Goal: Book appointment/travel/reservation

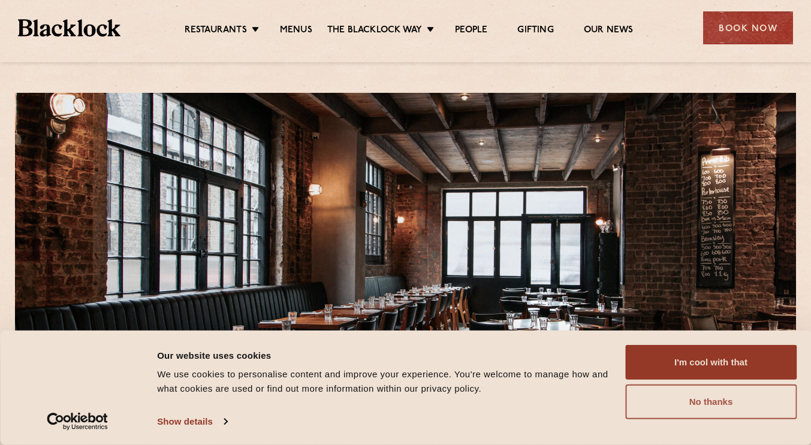
click at [742, 400] on button "No thanks" at bounding box center [710, 402] width 171 height 35
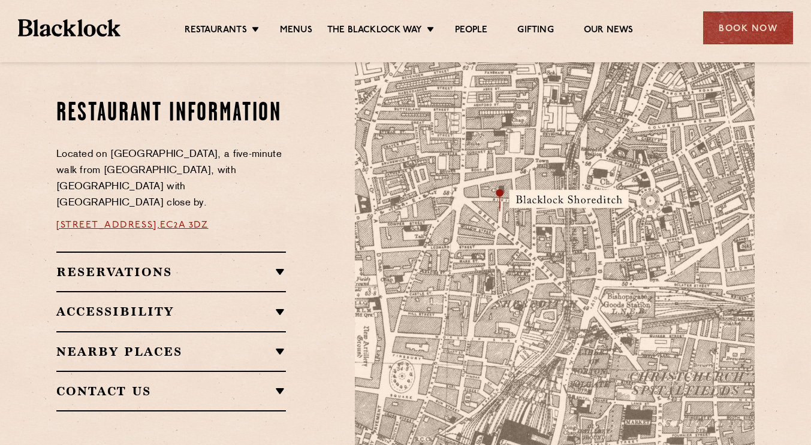
scroll to position [660, 0]
click at [304, 29] on link "Menus" at bounding box center [296, 31] width 32 height 13
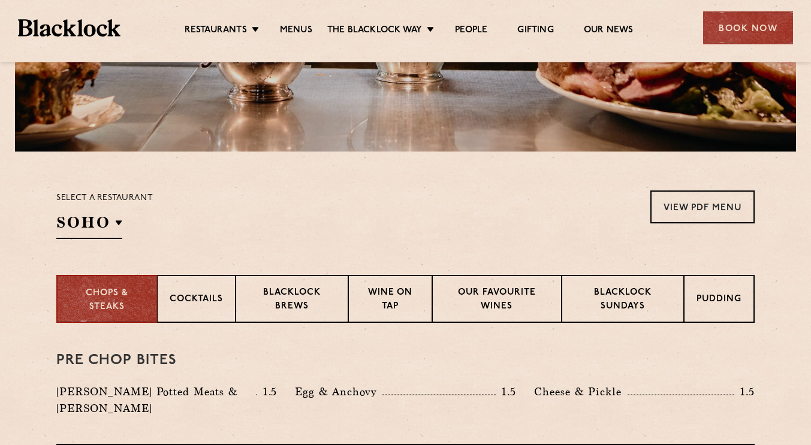
scroll to position [280, 0]
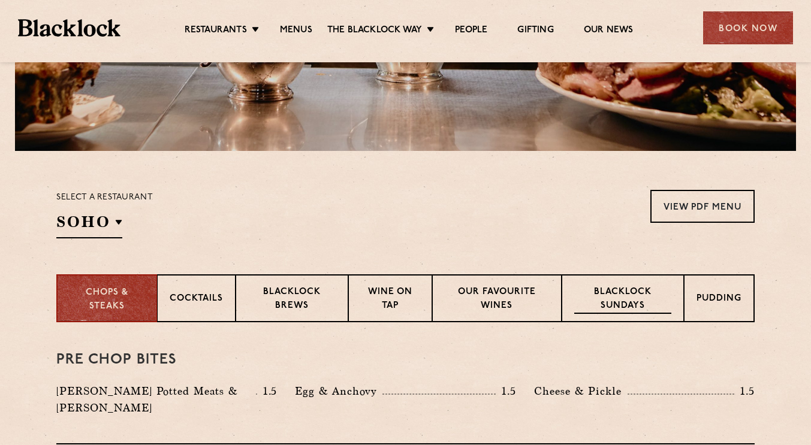
click at [635, 291] on p "Blacklock Sundays" at bounding box center [622, 300] width 97 height 28
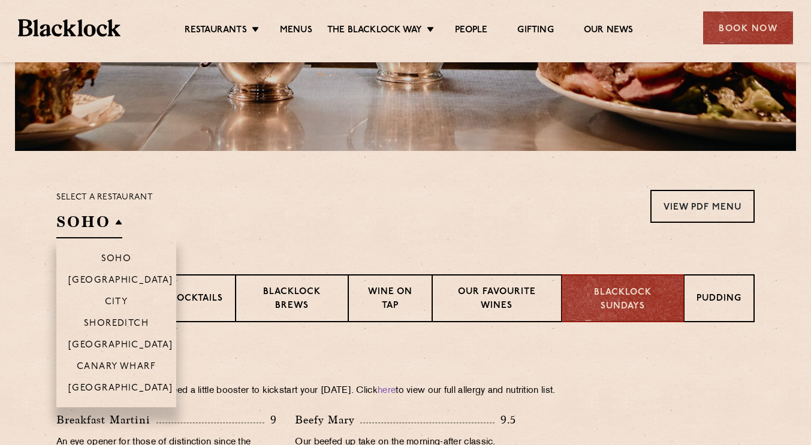
click at [110, 222] on h2 "SOHO" at bounding box center [89, 225] width 66 height 27
click at [107, 317] on li "Shoreditch" at bounding box center [116, 323] width 120 height 22
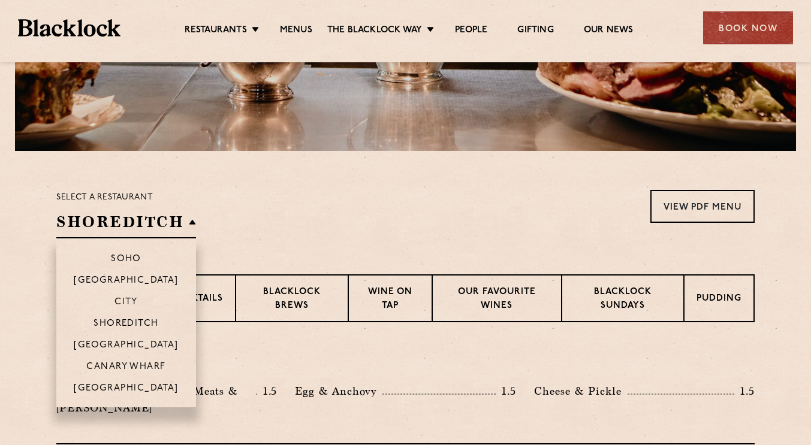
click at [141, 317] on li "Shoreditch" at bounding box center [126, 323] width 140 height 22
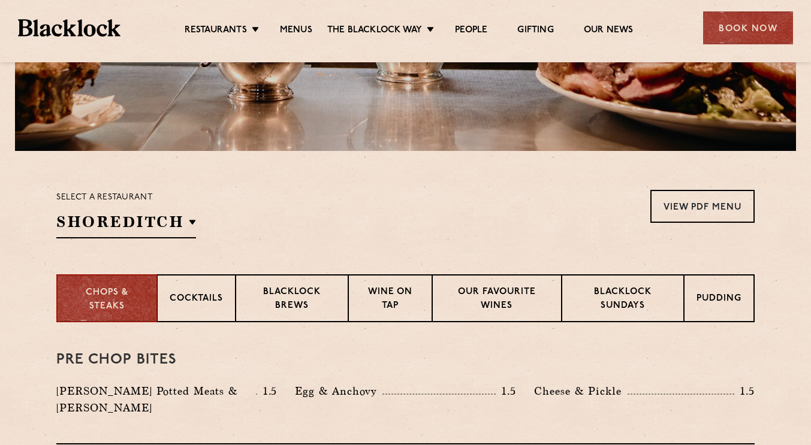
click at [334, 230] on div "Select a restaurant Shoreditch Soho Birmingham City Shoreditch Covent Garden Ca…" at bounding box center [405, 214] width 698 height 49
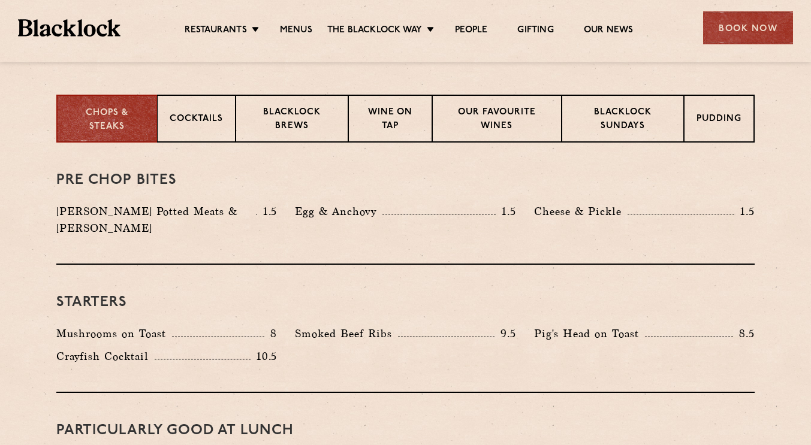
scroll to position [459, 0]
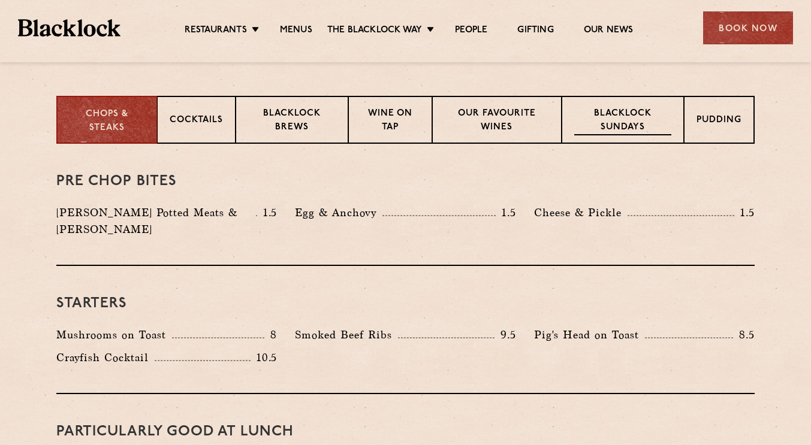
click at [617, 128] on p "Blacklock Sundays" at bounding box center [622, 121] width 97 height 28
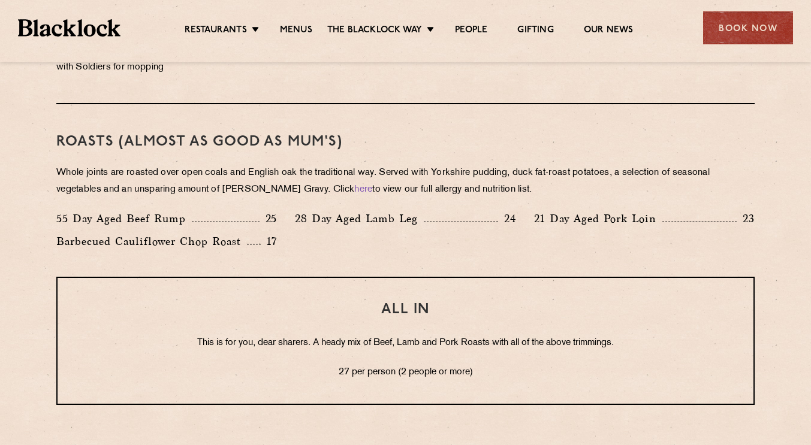
scroll to position [865, 0]
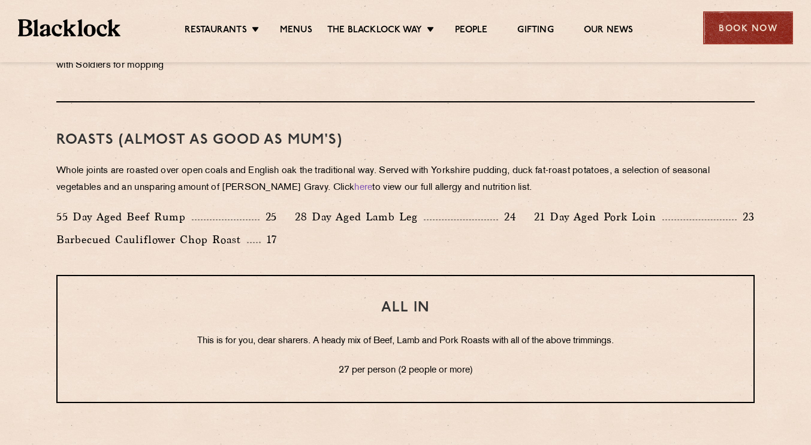
click at [727, 38] on div "Book Now" at bounding box center [748, 27] width 90 height 33
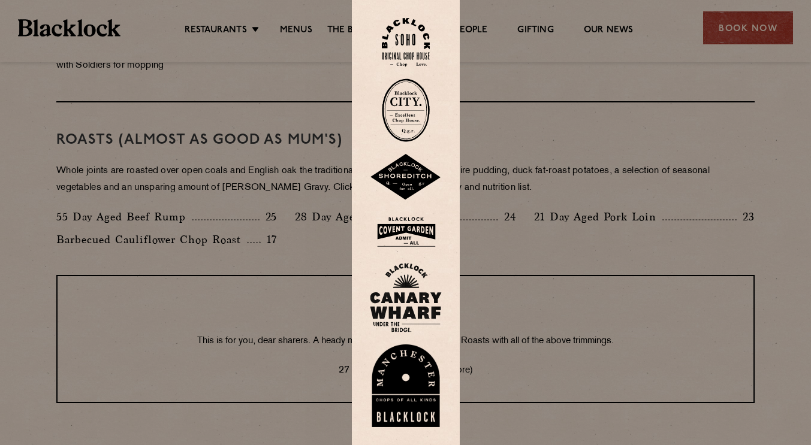
click at [412, 172] on img at bounding box center [406, 177] width 72 height 47
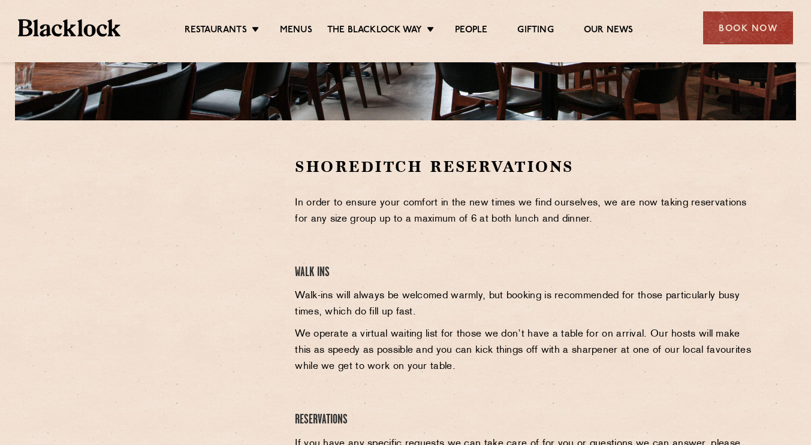
scroll to position [312, 0]
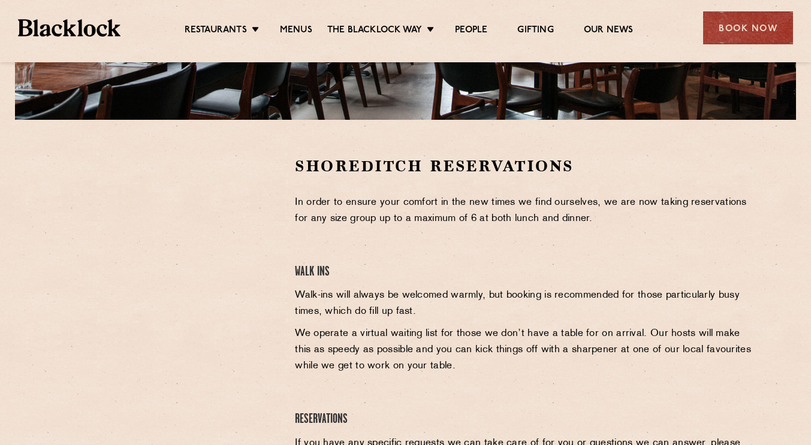
click at [21, 235] on section "Shoreditch Reservations In order to ensure your comfort in the new times we fin…" at bounding box center [405, 326] width 811 height 412
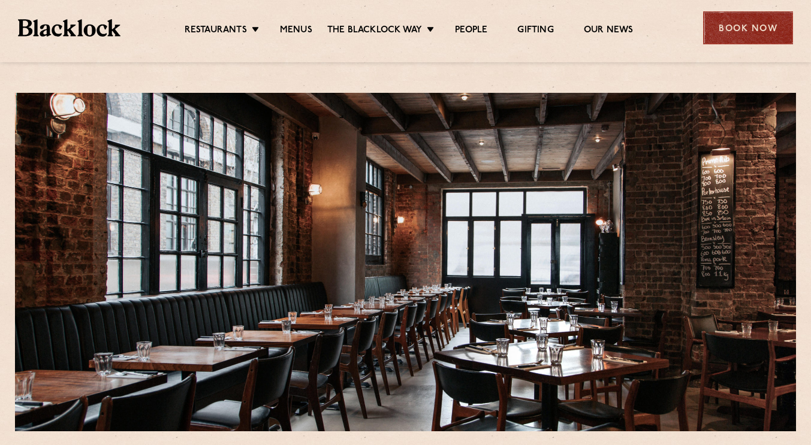
click at [739, 43] on div "Book Now" at bounding box center [748, 27] width 90 height 33
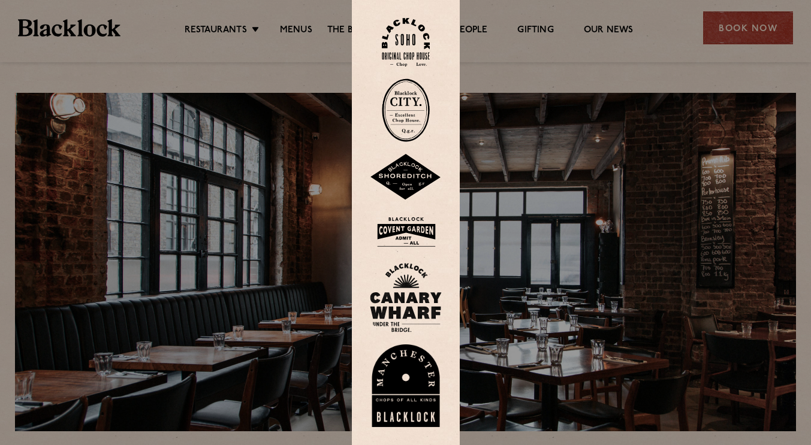
click at [399, 178] on img at bounding box center [406, 177] width 72 height 47
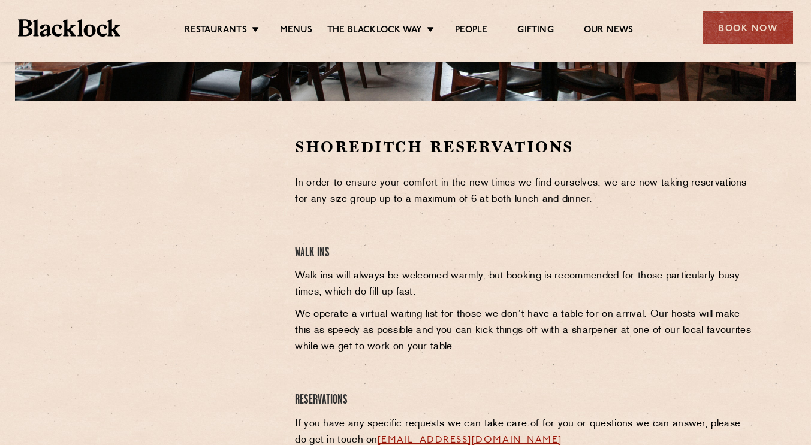
scroll to position [331, 0]
